Goal: Contribute content: Contribute content

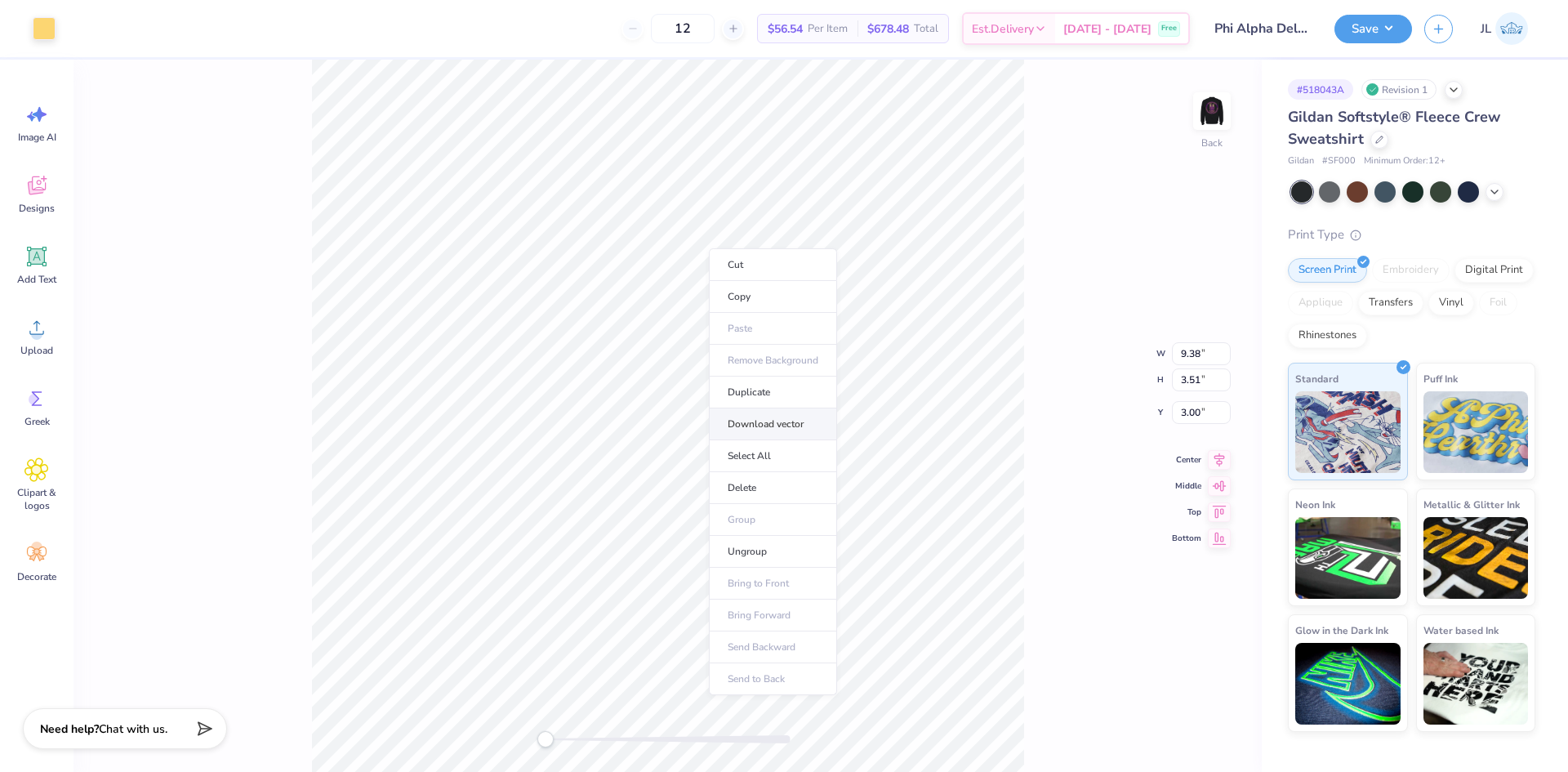
click at [791, 432] on li "Download vector" at bounding box center [773, 424] width 128 height 32
click at [1187, 115] on div "Back W 9.38 9.38 " H 3.51 3.51 " Y 3.00 3.00 " Center Middle Top Bottom" at bounding box center [667, 416] width 1188 height 712
click at [1206, 106] on img at bounding box center [1212, 111] width 65 height 65
click at [799, 464] on li "Download vector" at bounding box center [790, 461] width 128 height 32
click at [1218, 114] on img at bounding box center [1212, 111] width 65 height 65
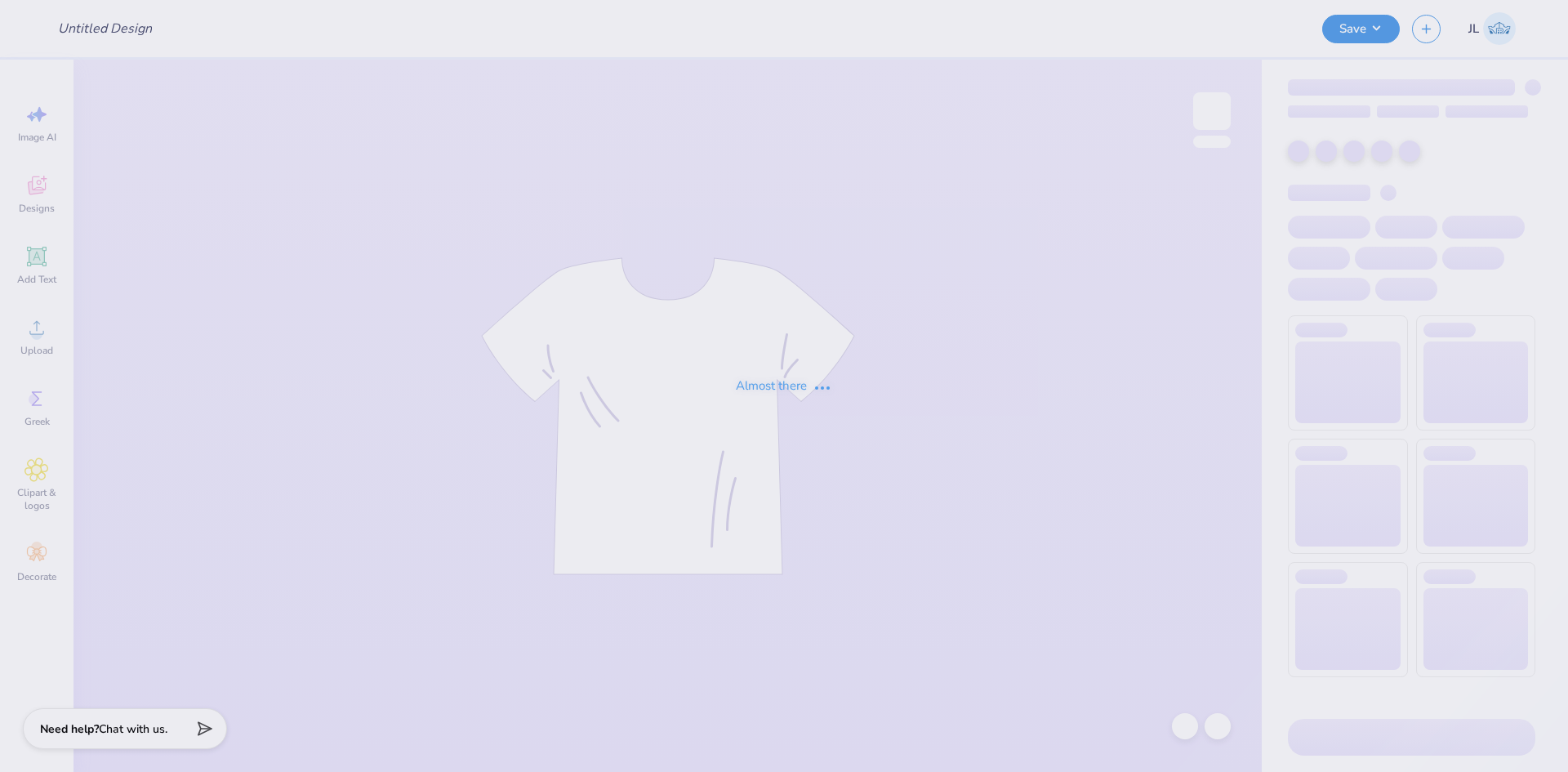
type input "Phi Alpha Delta Merch Drop"
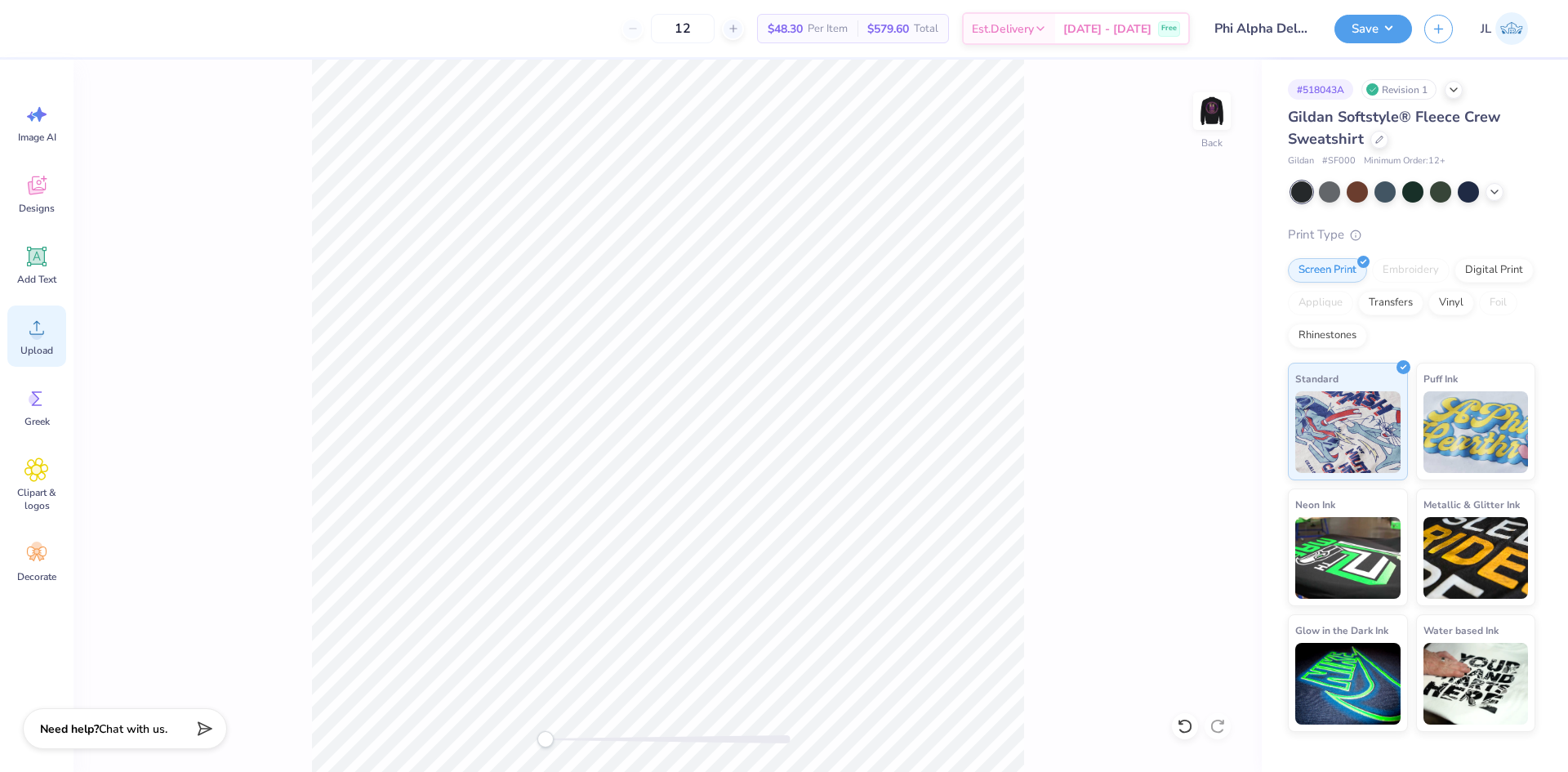
click at [20, 324] on div "Upload" at bounding box center [36, 336] width 59 height 61
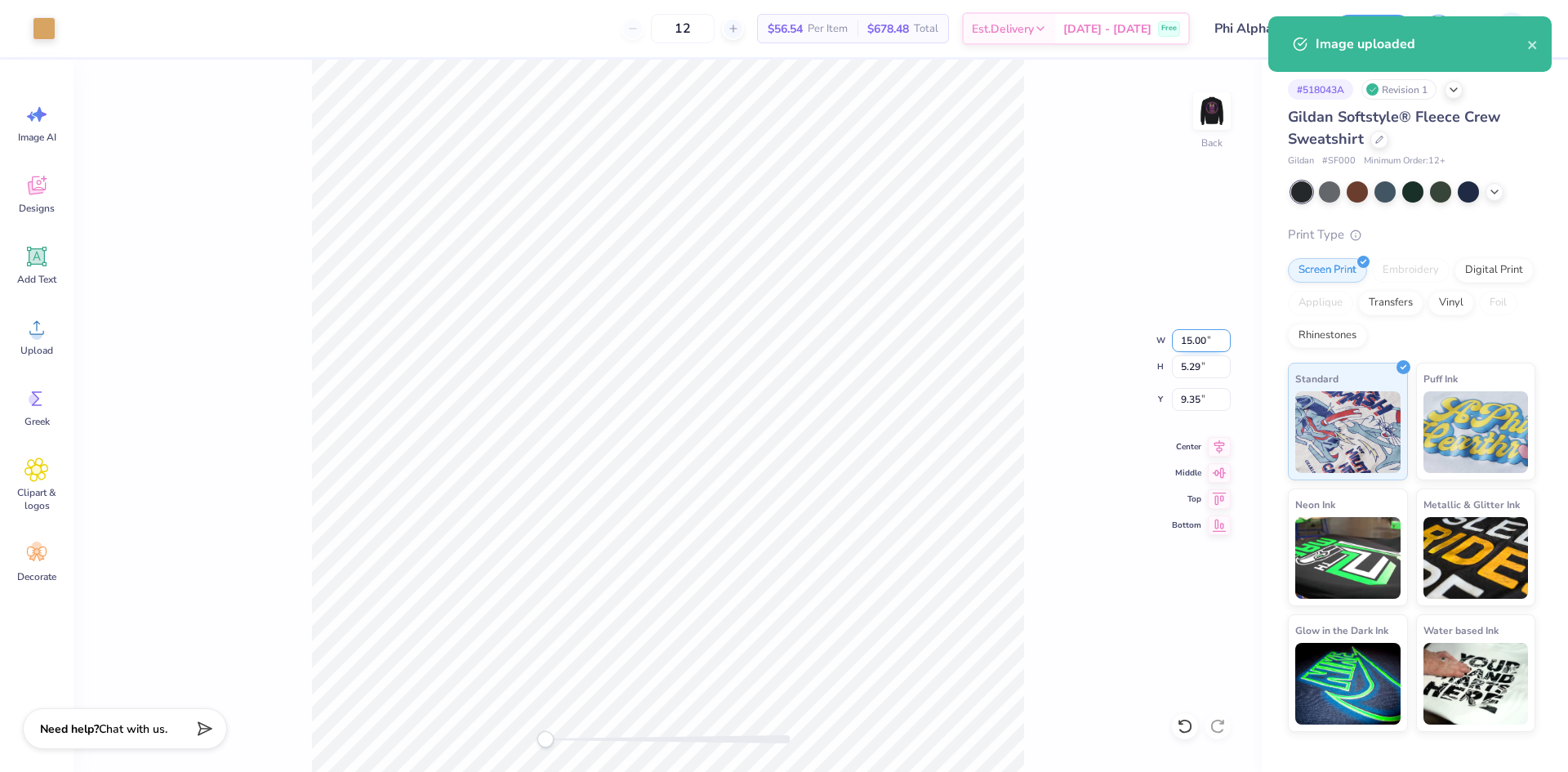
click at [1188, 342] on input "15.00" at bounding box center [1201, 341] width 59 height 23
type input "12.00"
type input "4.23"
click at [1187, 397] on input "9.88" at bounding box center [1201, 399] width 59 height 23
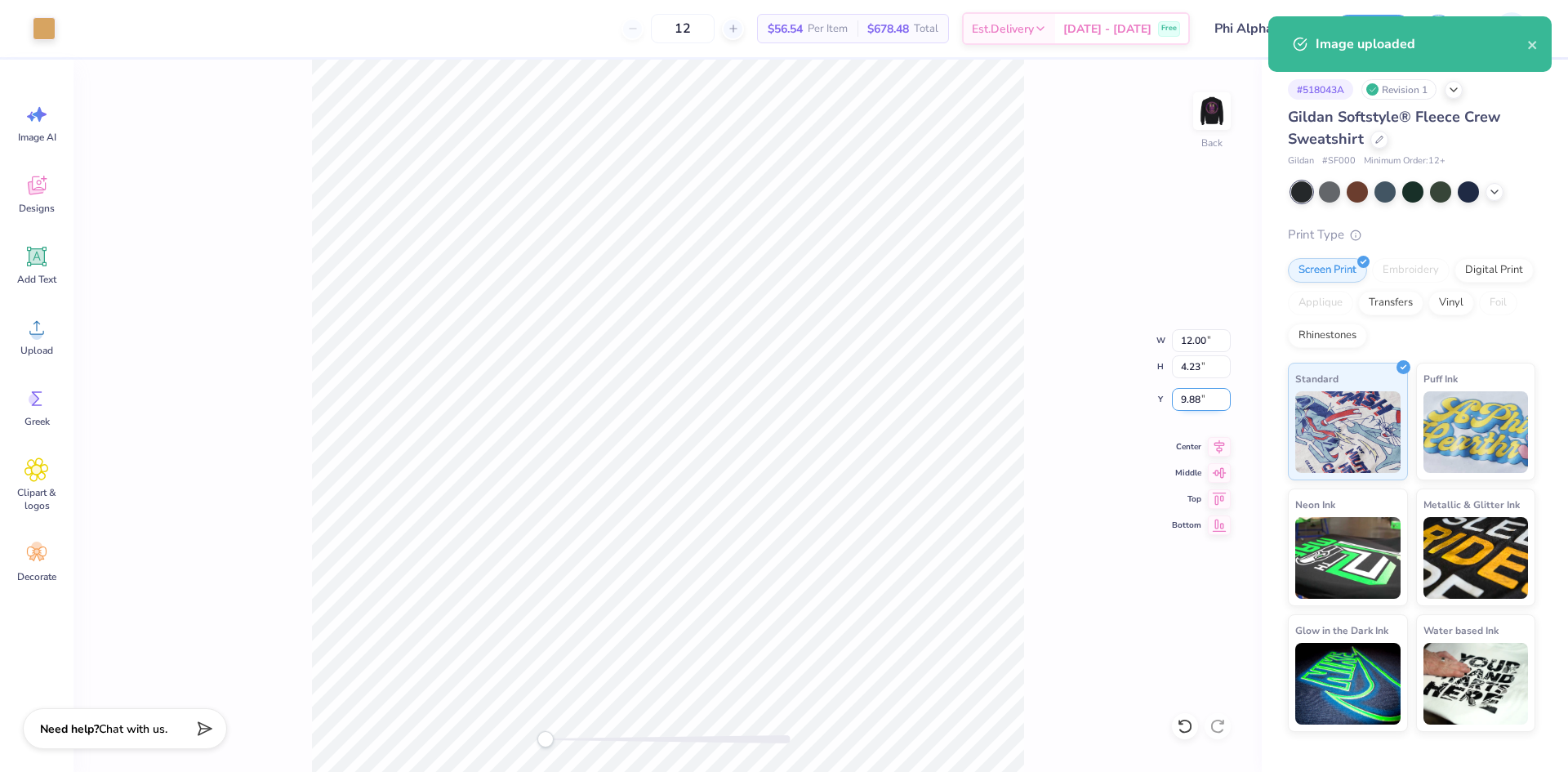
click at [1187, 397] on input "9.88" at bounding box center [1201, 399] width 59 height 23
type input "3"
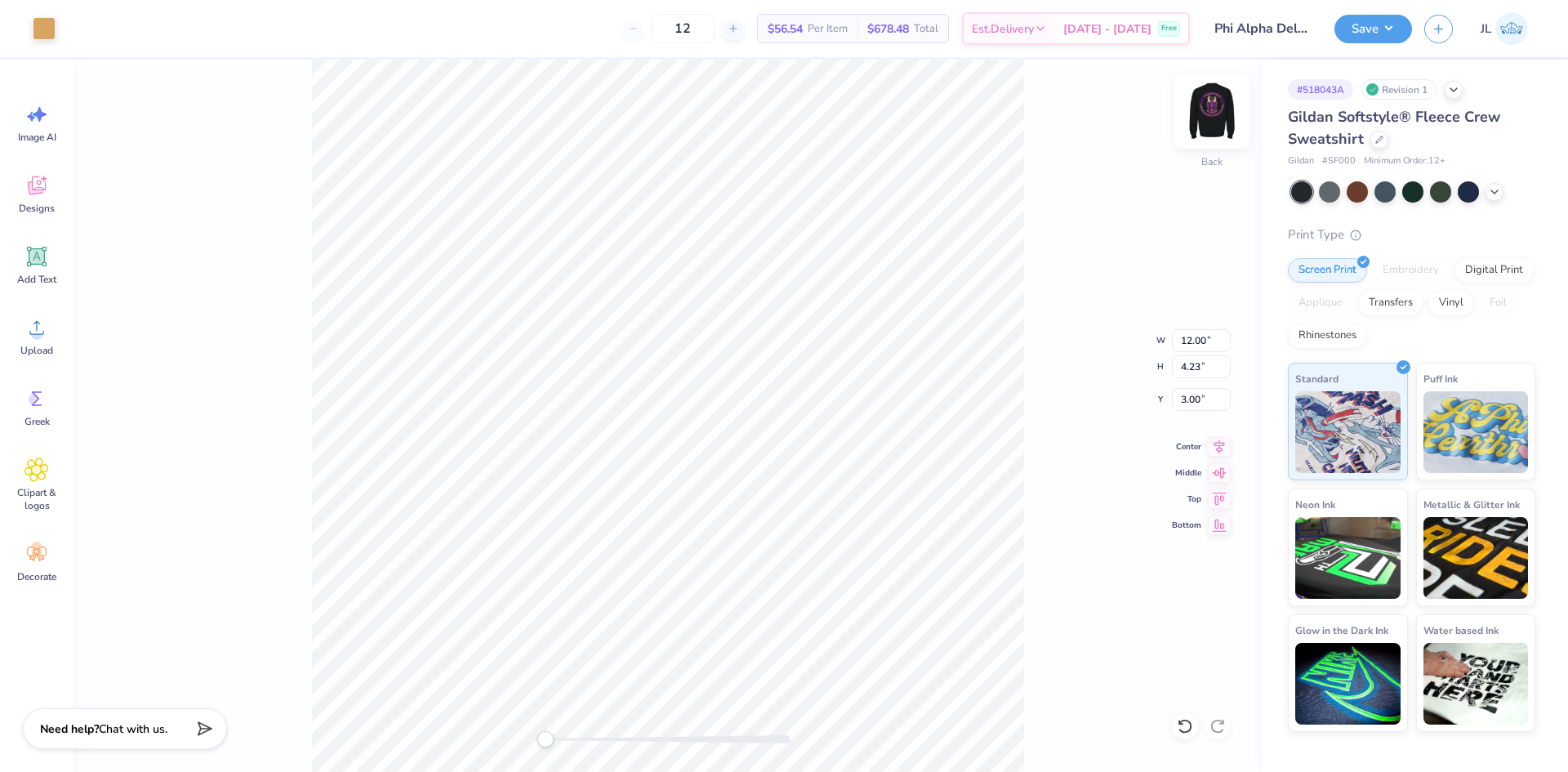
click at [1212, 110] on img at bounding box center [1212, 111] width 65 height 65
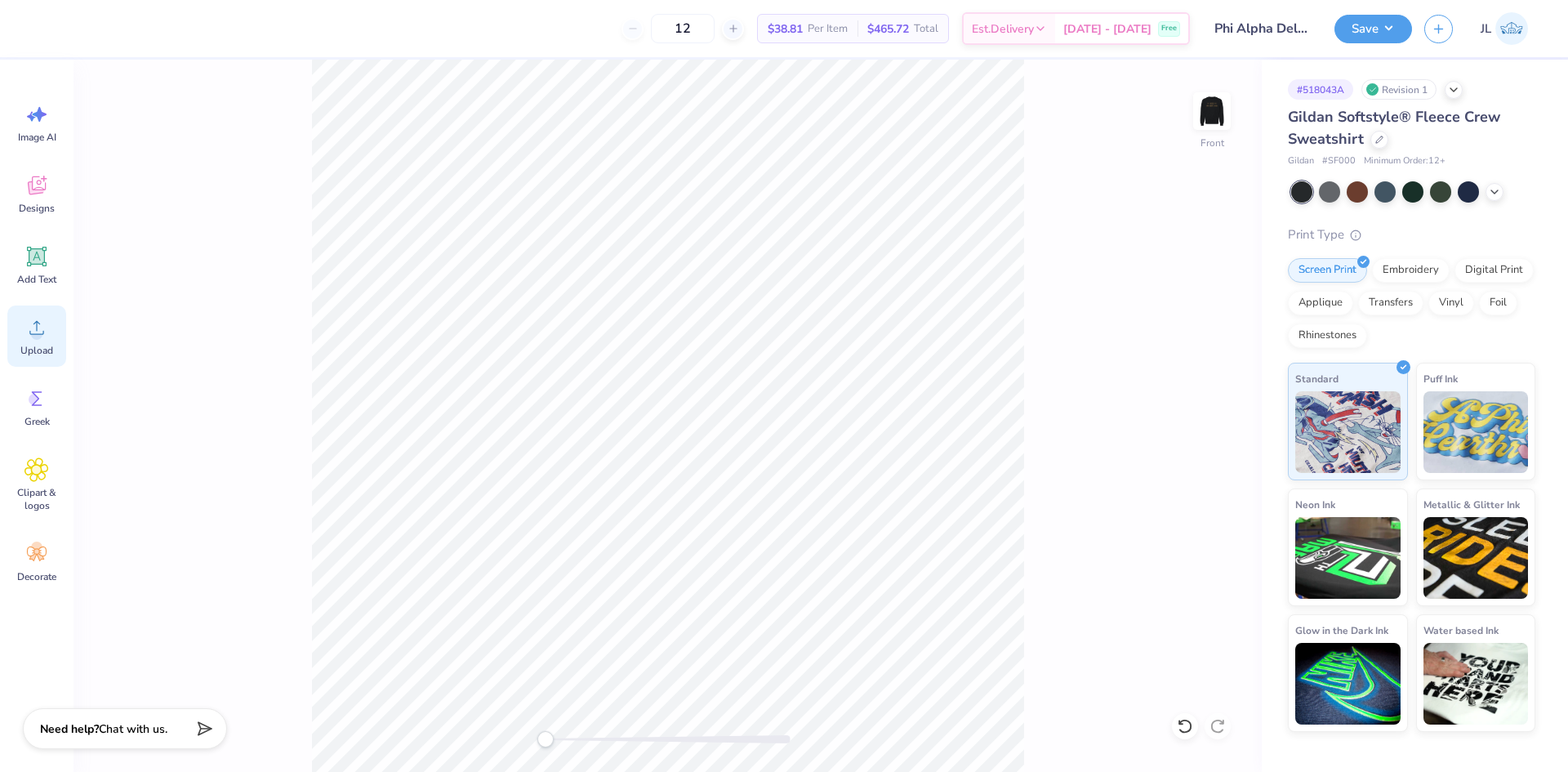
click at [45, 338] on icon at bounding box center [37, 328] width 25 height 25
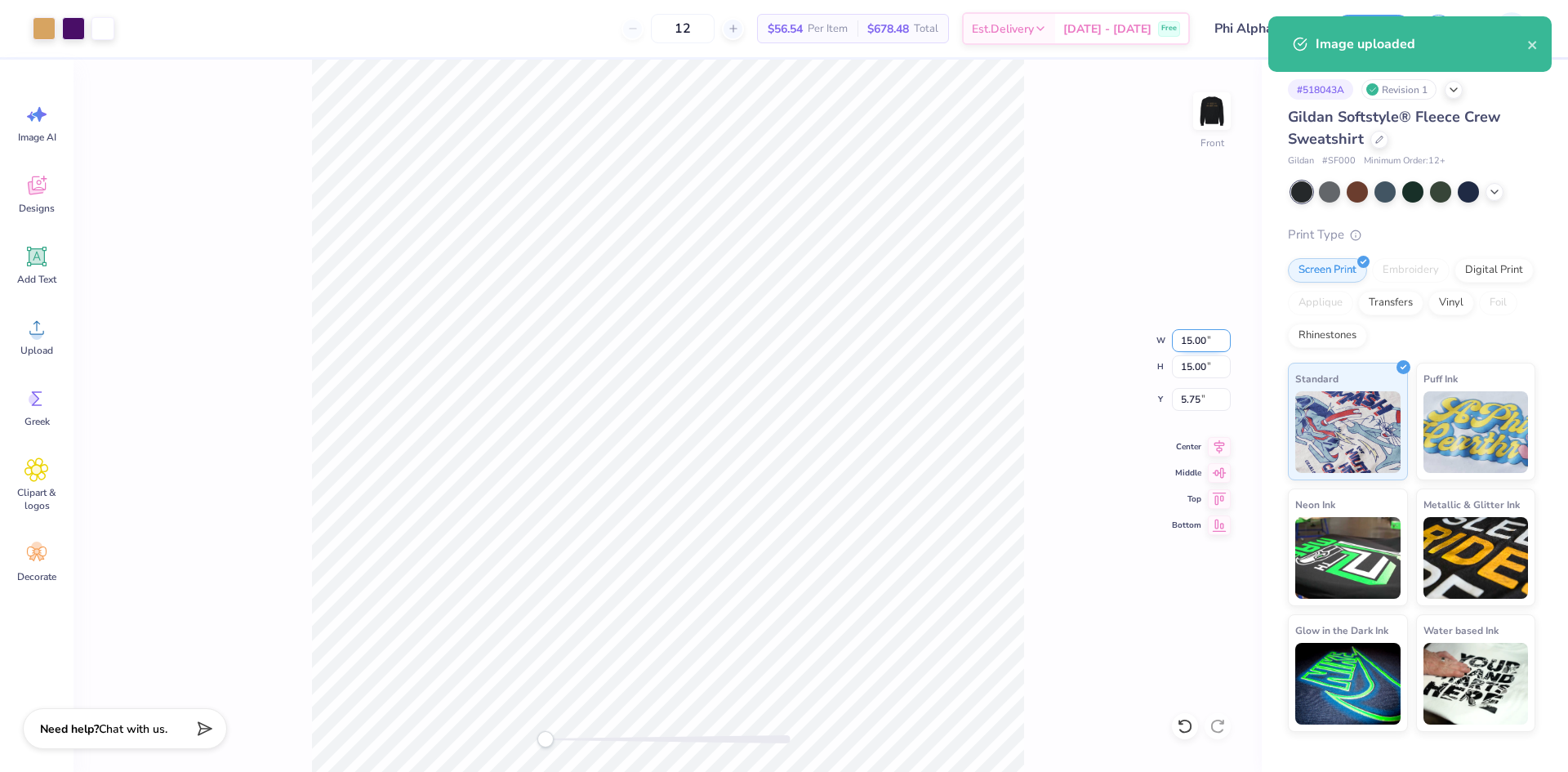
click at [1182, 342] on input "15.00" at bounding box center [1201, 341] width 59 height 23
type input "12.00"
click at [1189, 396] on input "7.25" at bounding box center [1201, 399] width 59 height 23
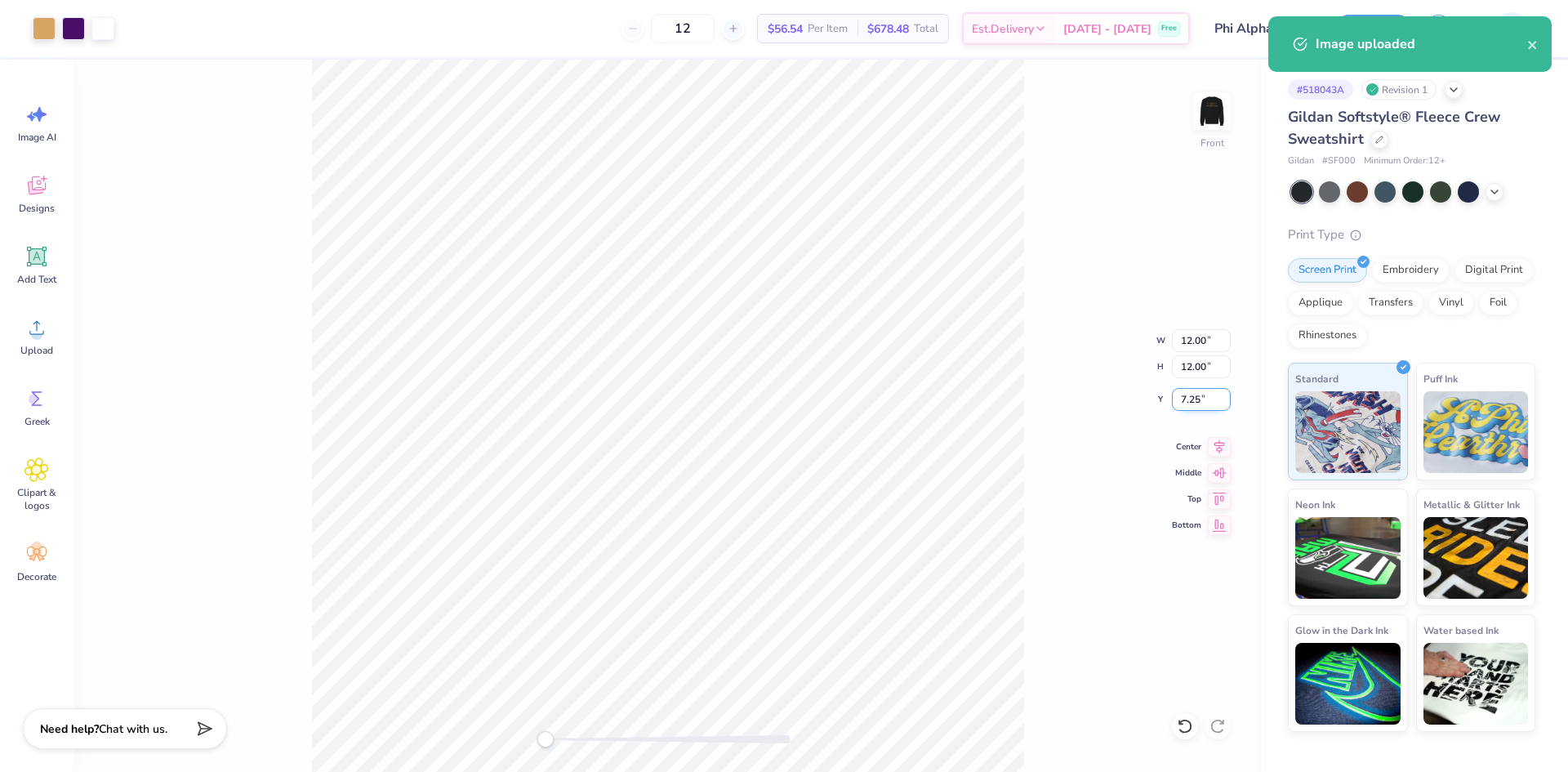
click at [1189, 396] on input "7.25" at bounding box center [1201, 399] width 59 height 23
type input "3"
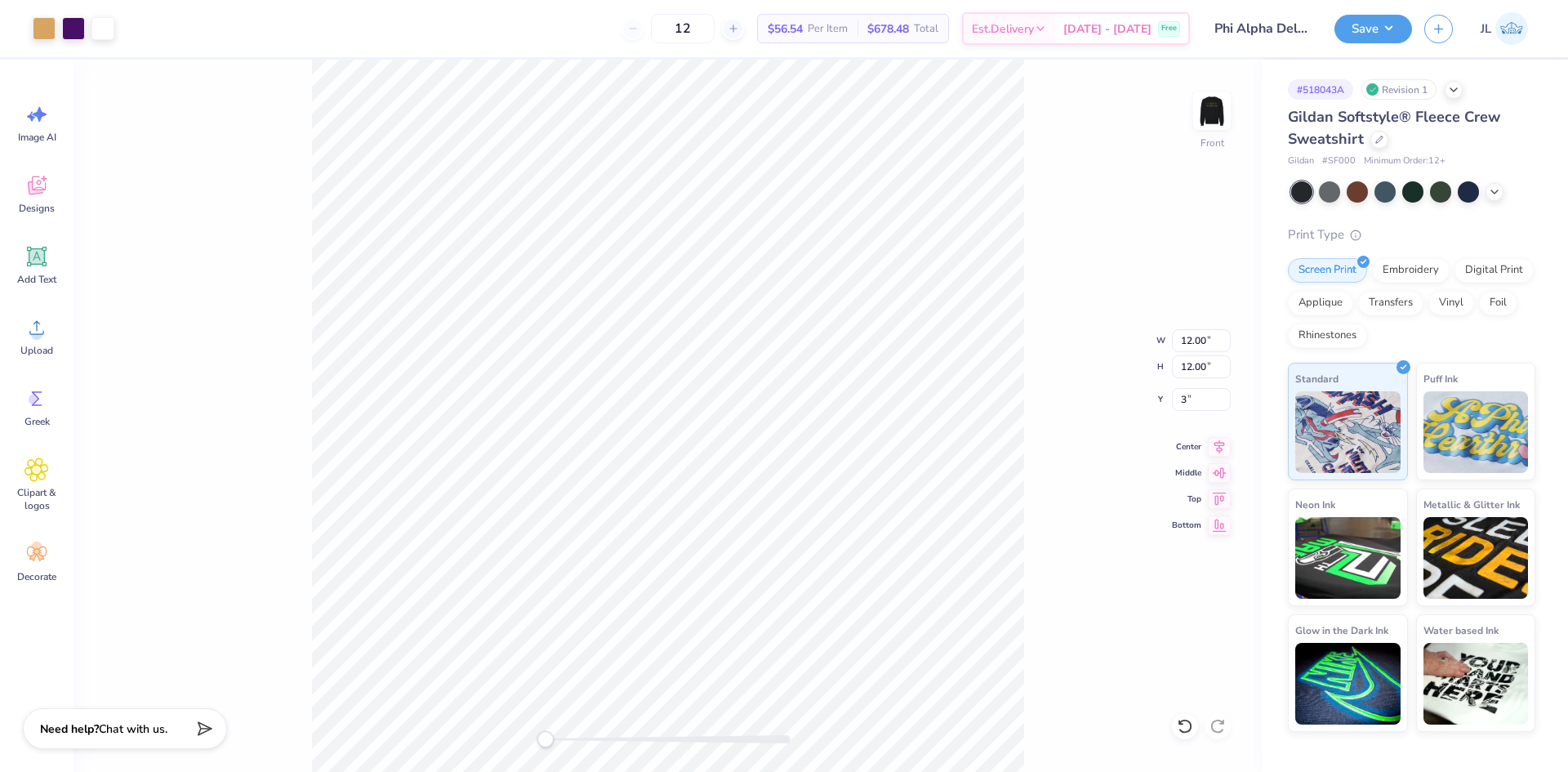
click at [1095, 270] on div "Front W 12.00 12.00 " H 12.00 12.00 " Y 3 3 " Center Middle Top Bottom" at bounding box center [667, 416] width 1188 height 712
click at [1211, 114] on img at bounding box center [1212, 111] width 65 height 65
type input "11.99"
type input "0.76"
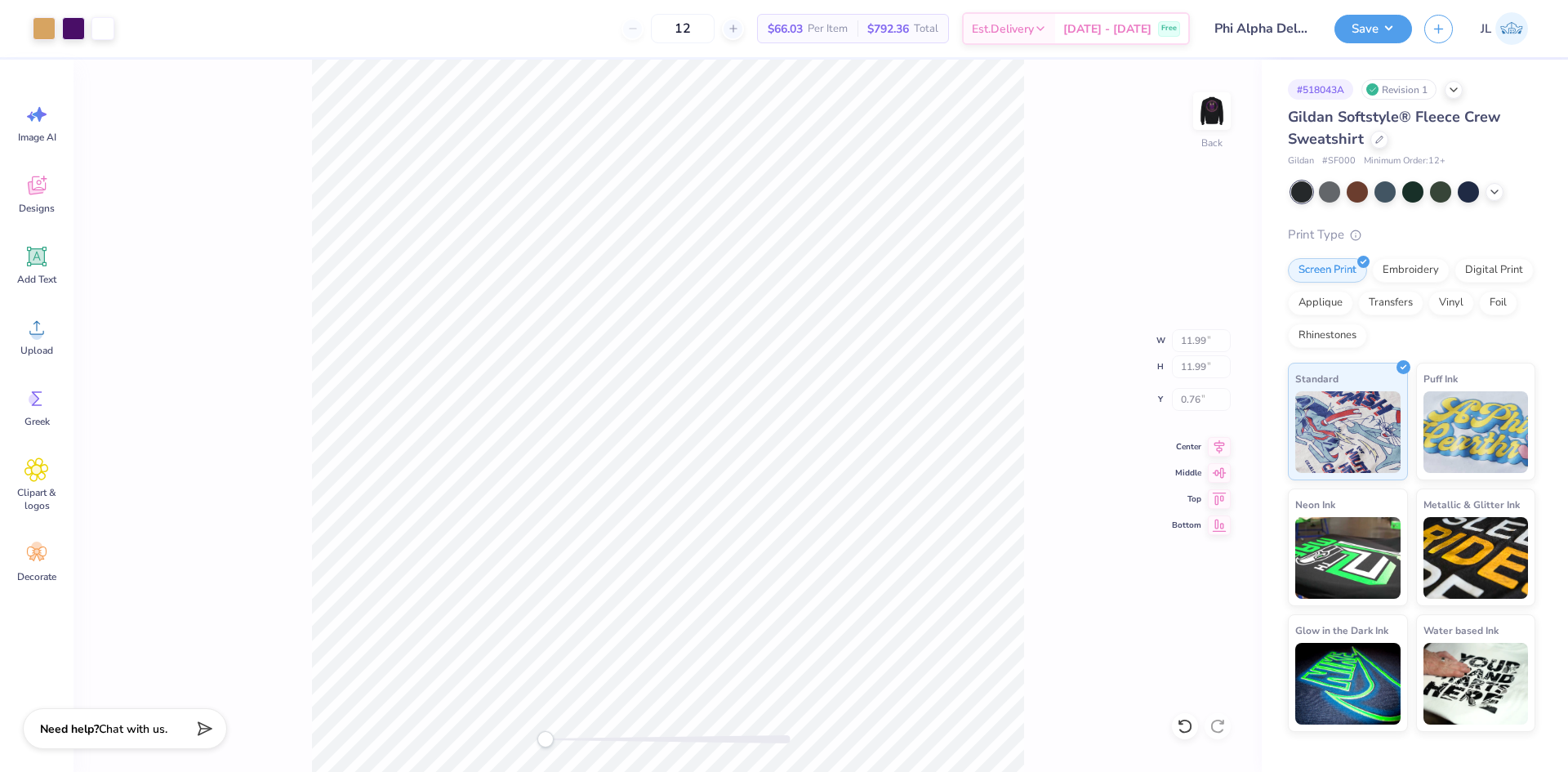
click at [1035, 270] on div "Back W 11.99 11.99 " H 11.99 11.99 " Y 0.76 0.76 " Center Middle Top Bottom" at bounding box center [667, 416] width 1188 height 712
click at [1396, 29] on button "Save" at bounding box center [1374, 26] width 78 height 28
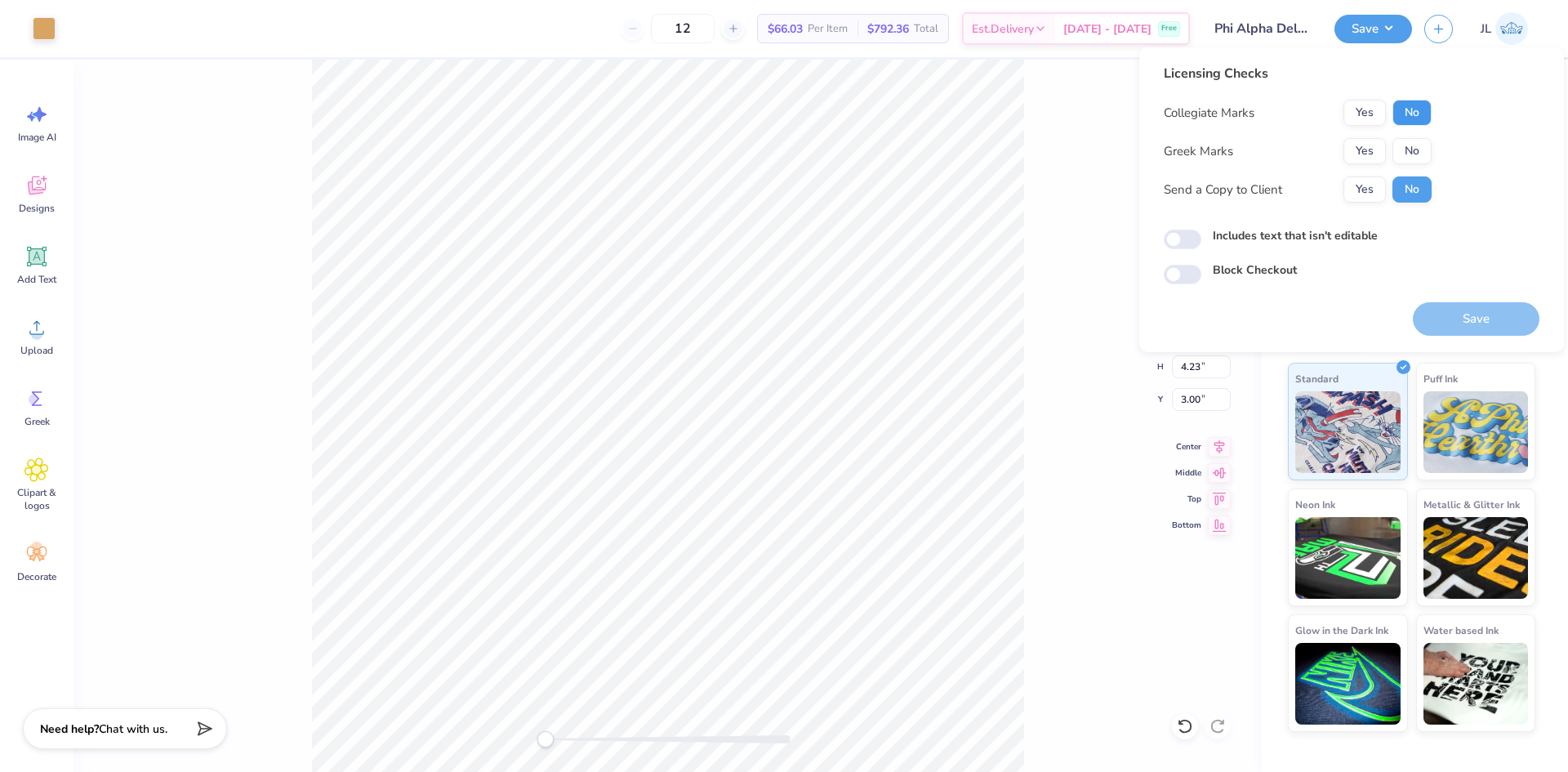
click at [1404, 113] on button "No" at bounding box center [1413, 113] width 39 height 26
click at [1371, 156] on button "Yes" at bounding box center [1365, 151] width 42 height 26
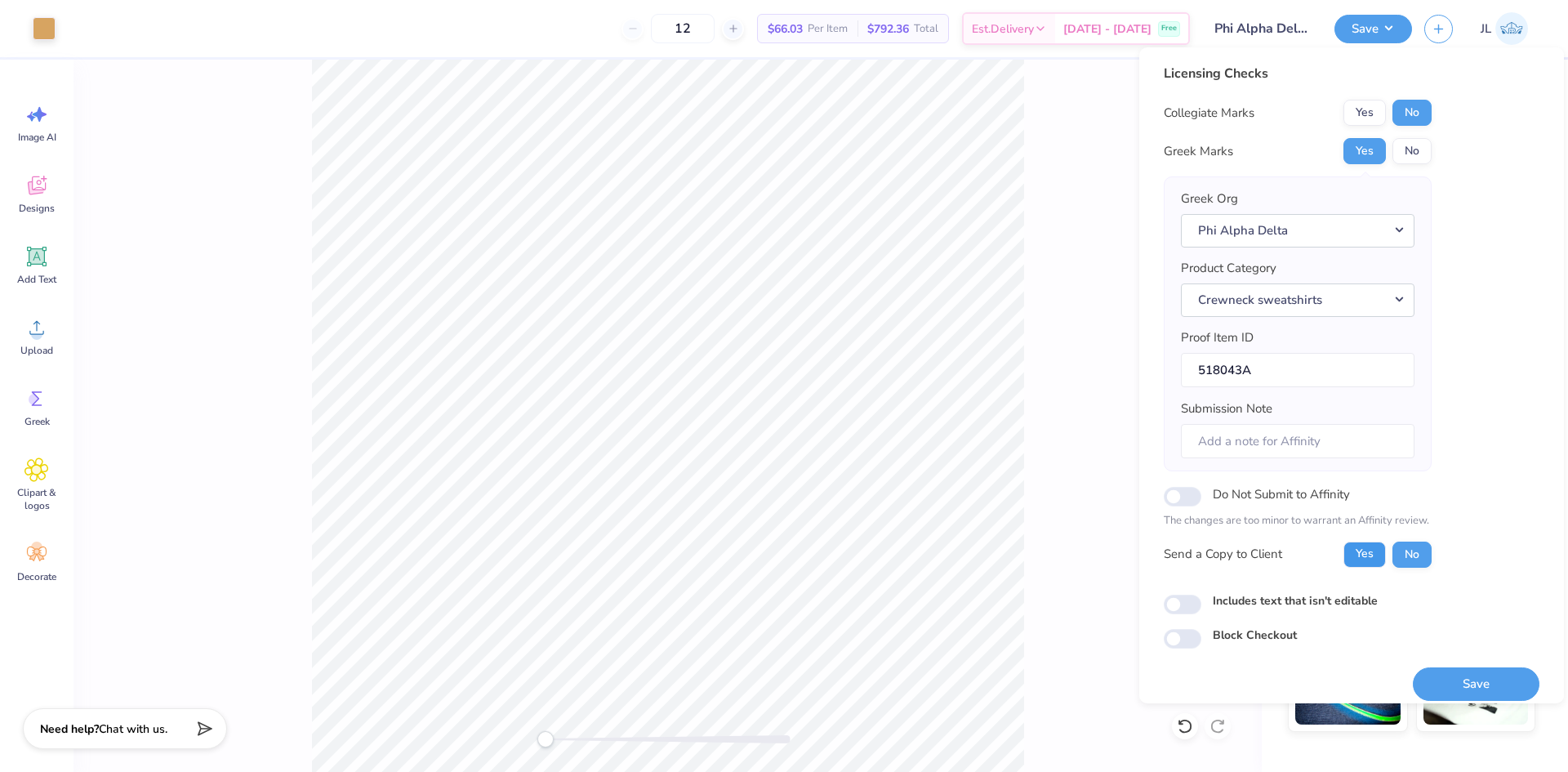
click at [1374, 553] on button "Yes" at bounding box center [1365, 555] width 42 height 26
click at [1469, 684] on button "Save" at bounding box center [1476, 684] width 126 height 34
